Goal: Task Accomplishment & Management: Complete application form

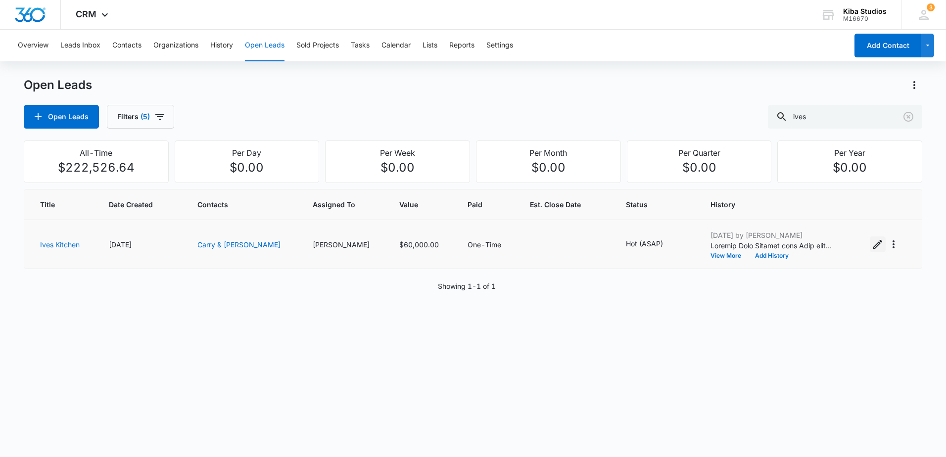
click at [872, 247] on icon "Edit Open Lead" at bounding box center [878, 244] width 12 height 12
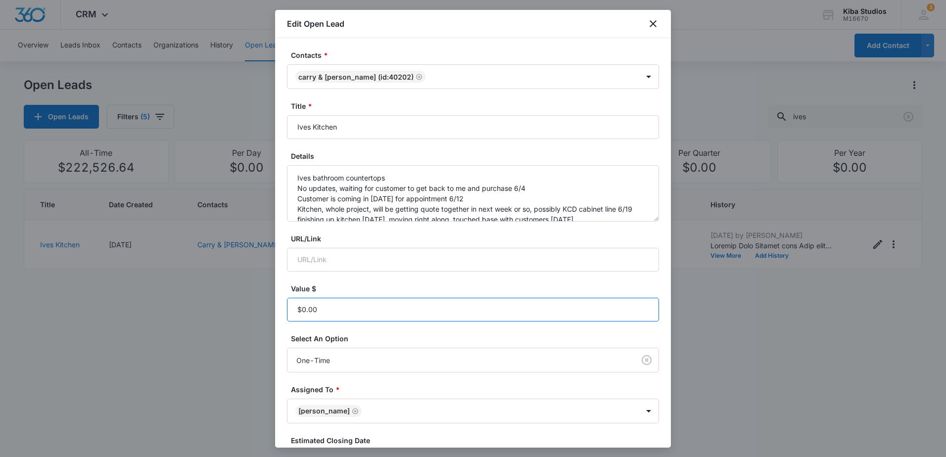
paste input "currency"
click at [303, 310] on input "Value $" at bounding box center [473, 310] width 372 height 24
paste input "31,122.32"
click at [367, 313] on input "Value $" at bounding box center [473, 310] width 372 height 24
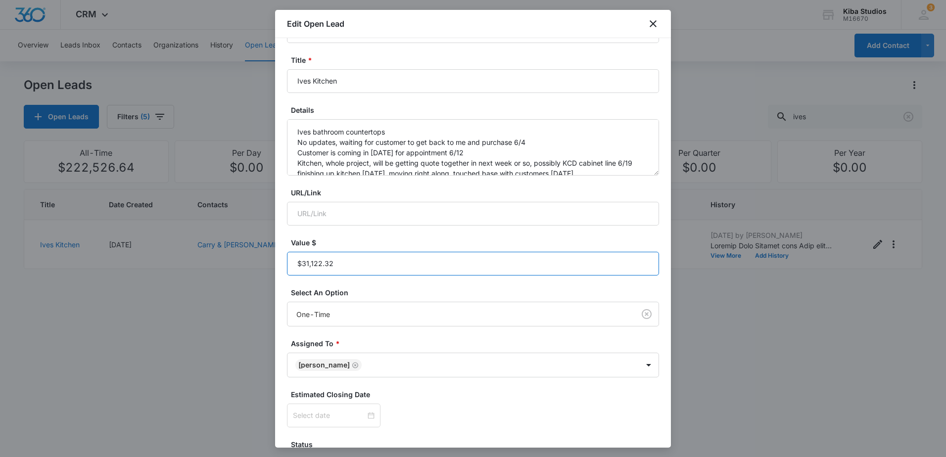
scroll to position [124, 0]
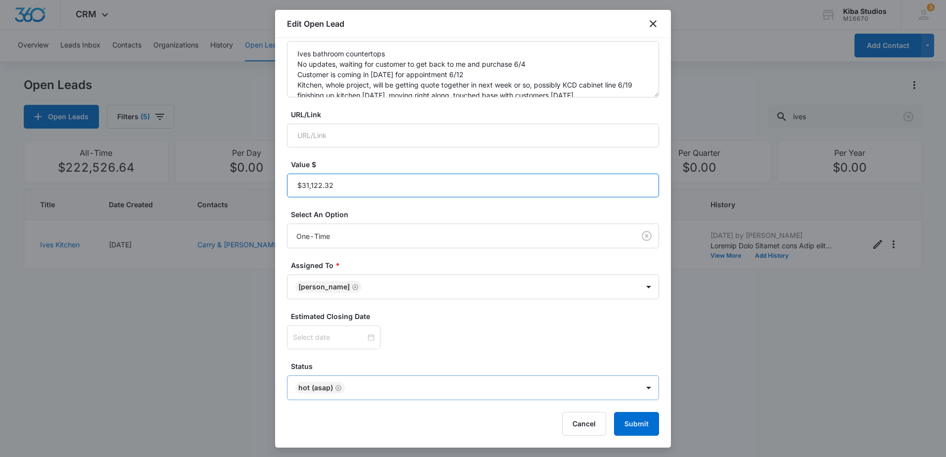
click at [336, 387] on icon "Remove Hot (ASAP)" at bounding box center [338, 387] width 7 height 7
type input "$31,122.32"
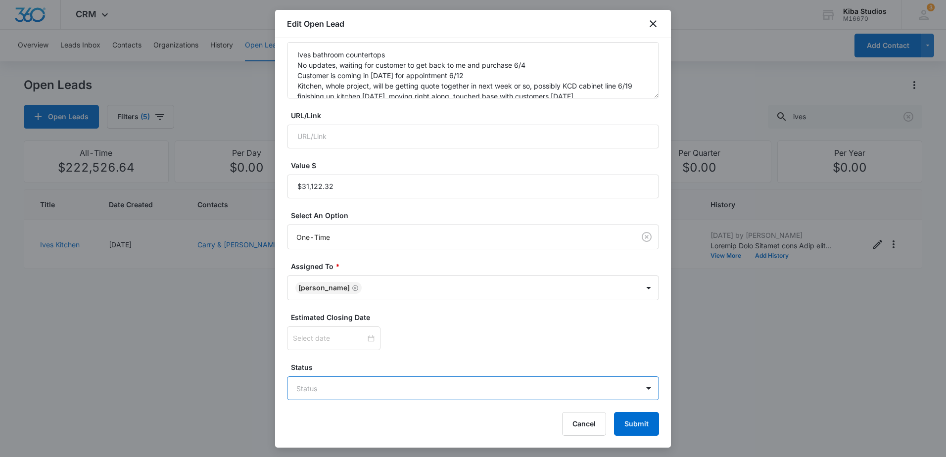
scroll to position [123, 0]
click at [635, 391] on body "CRM Apps Reputation Websites Forms CRM Email Social Scheduling Content Ads Inte…" at bounding box center [473, 228] width 946 height 457
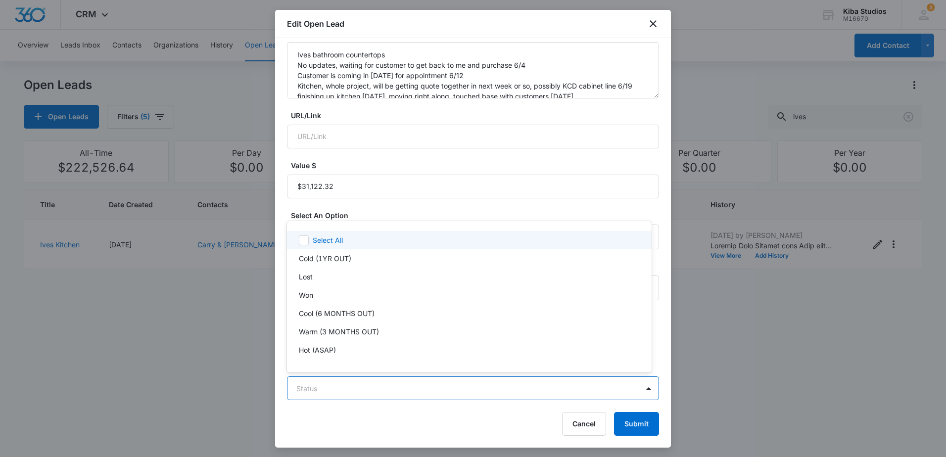
scroll to position [0, 0]
click at [454, 210] on div at bounding box center [473, 228] width 946 height 457
click at [611, 385] on body "CRM Apps Reputation Websites Forms CRM Email Social Scheduling Content Ads Inte…" at bounding box center [473, 228] width 946 height 457
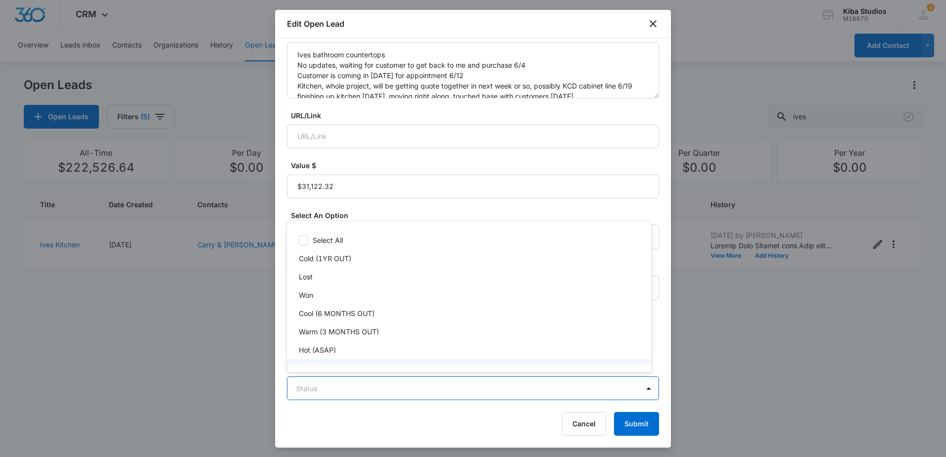
scroll to position [15, 0]
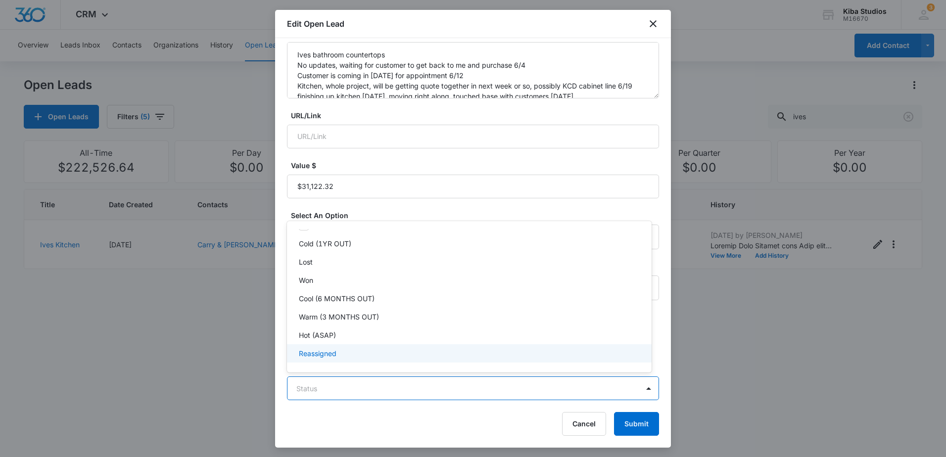
click at [394, 355] on div "Reassigned" at bounding box center [468, 353] width 339 height 10
click at [384, 359] on div "Reassigned" at bounding box center [468, 354] width 339 height 12
click at [376, 339] on div "Hot (ASAP)" at bounding box center [468, 335] width 339 height 10
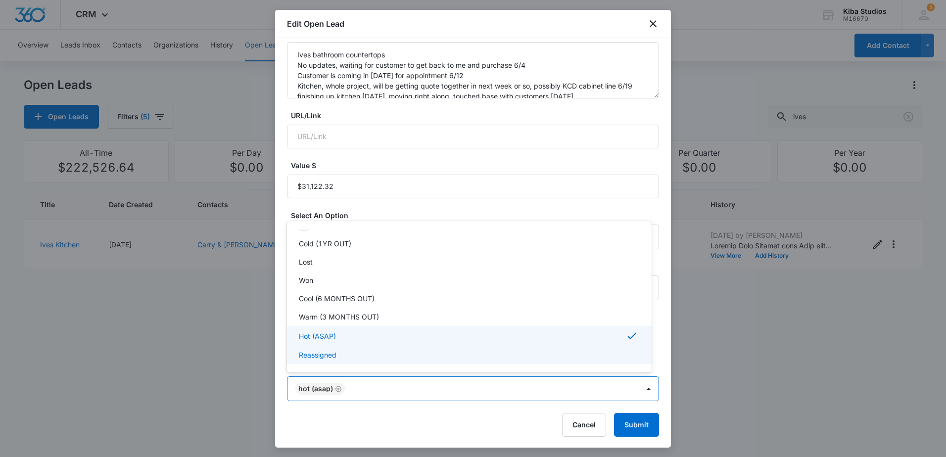
click at [634, 423] on div at bounding box center [473, 228] width 946 height 457
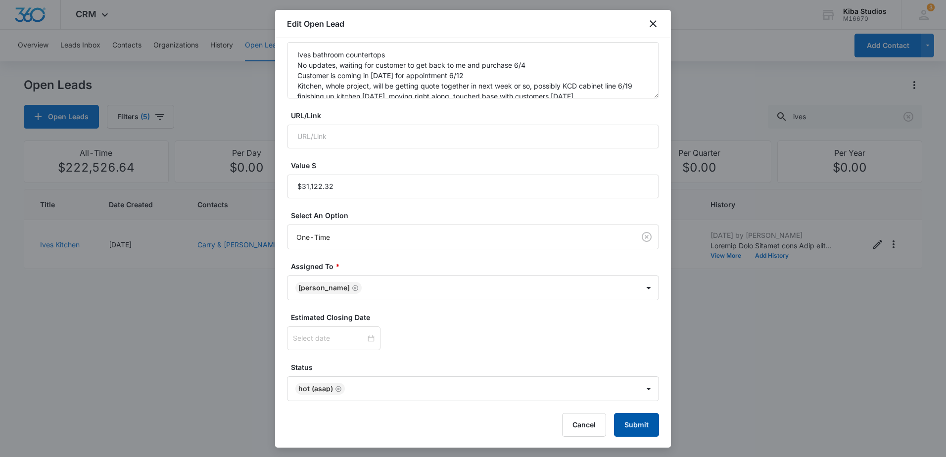
click at [634, 423] on button "Submit" at bounding box center [636, 425] width 45 height 24
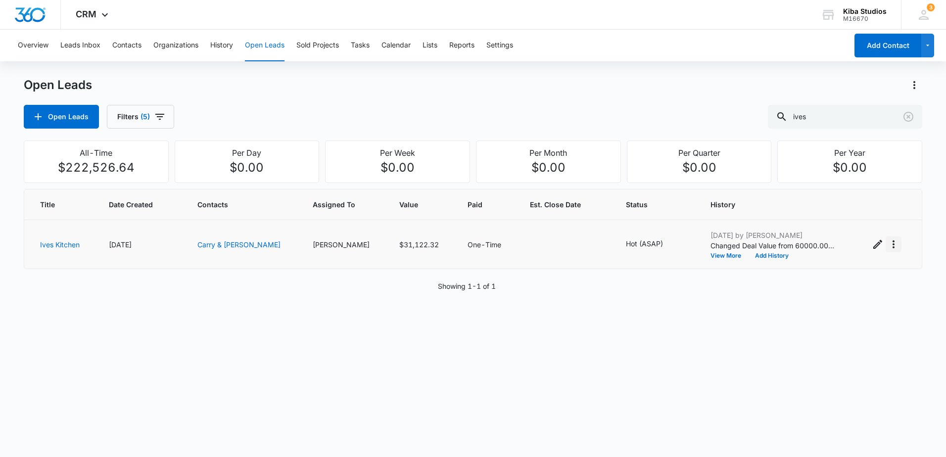
click at [892, 247] on icon "Actions" at bounding box center [893, 244] width 2 height 8
click at [853, 286] on div "Convert to Sold Project" at bounding box center [829, 286] width 75 height 7
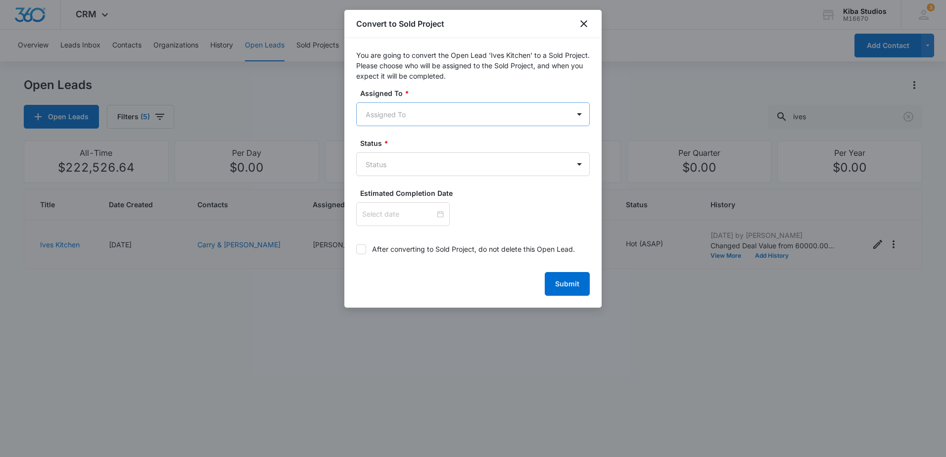
click at [443, 116] on body "CRM Apps Reputation Websites Forms CRM Email Social Scheduling Content Ads Inte…" at bounding box center [473, 228] width 946 height 457
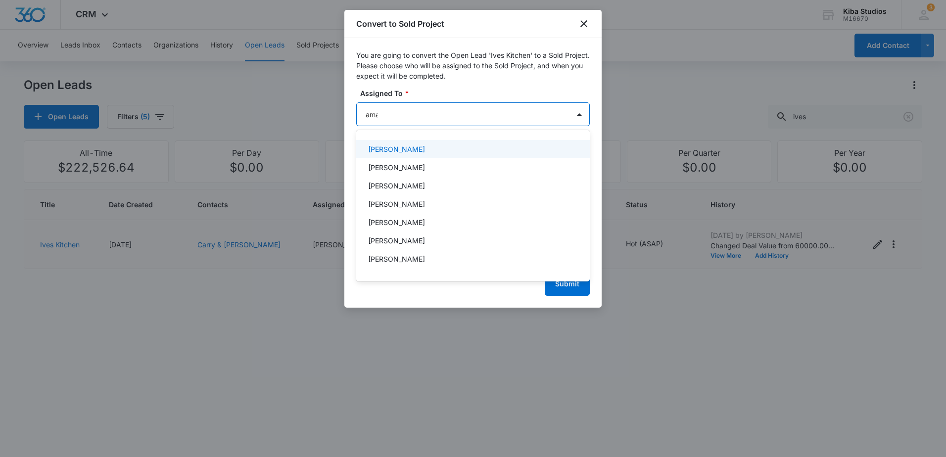
type input "aman"
click at [453, 151] on div "[PERSON_NAME]" at bounding box center [472, 149] width 208 height 10
click at [466, 91] on div at bounding box center [473, 228] width 946 height 457
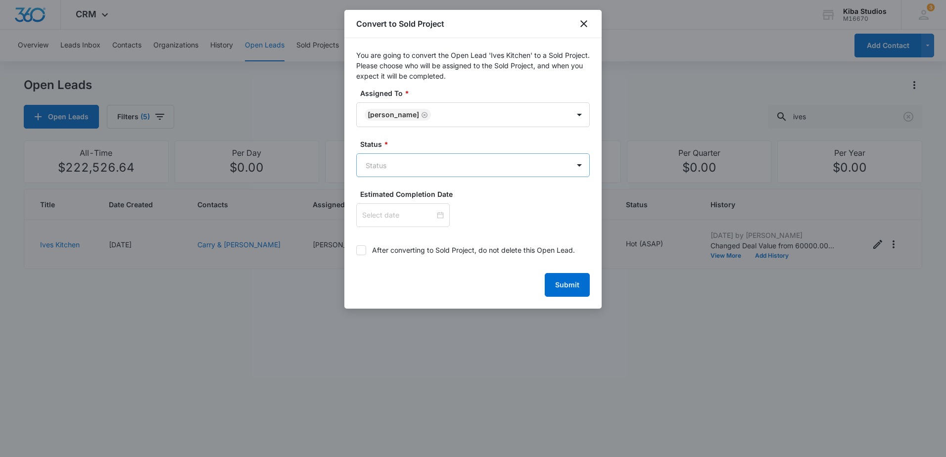
click at [451, 177] on body "CRM Apps Reputation Websites Forms CRM Email Social Scheduling Content Ads Inte…" at bounding box center [473, 228] width 946 height 457
click at [441, 230] on div "In Process" at bounding box center [472, 237] width 233 height 18
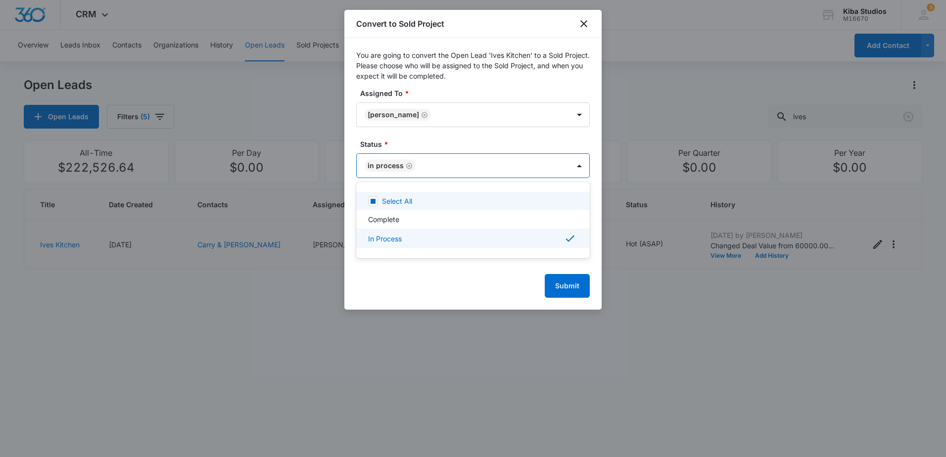
click at [427, 120] on div at bounding box center [473, 228] width 946 height 457
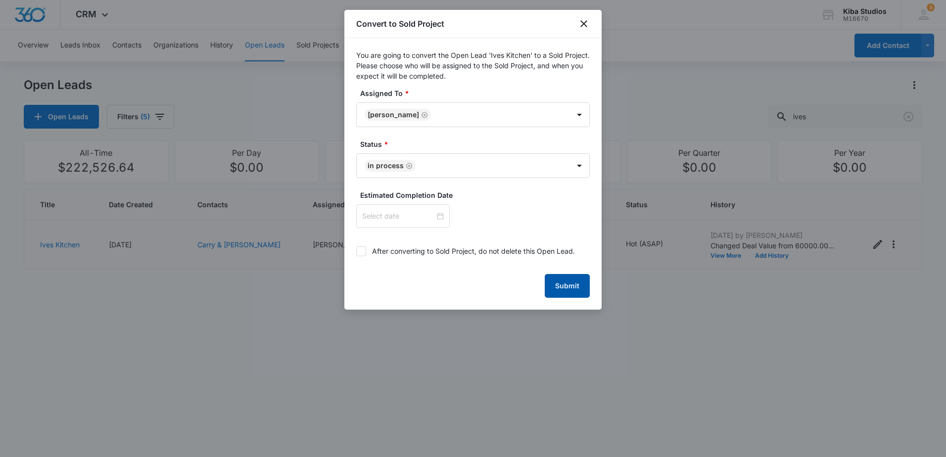
click at [567, 284] on button "Submit" at bounding box center [567, 286] width 45 height 24
